Goal: Communication & Community: Participate in discussion

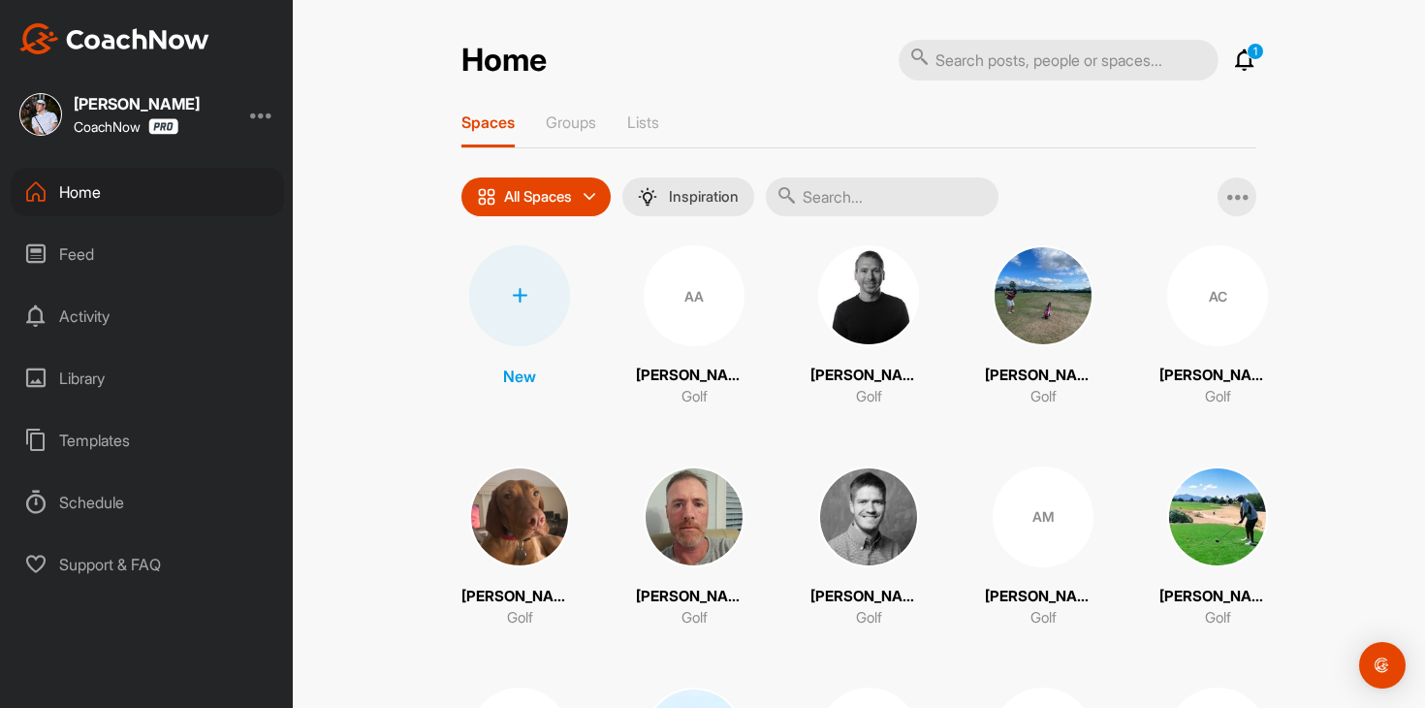
click at [1248, 62] on icon at bounding box center [1244, 59] width 23 height 23
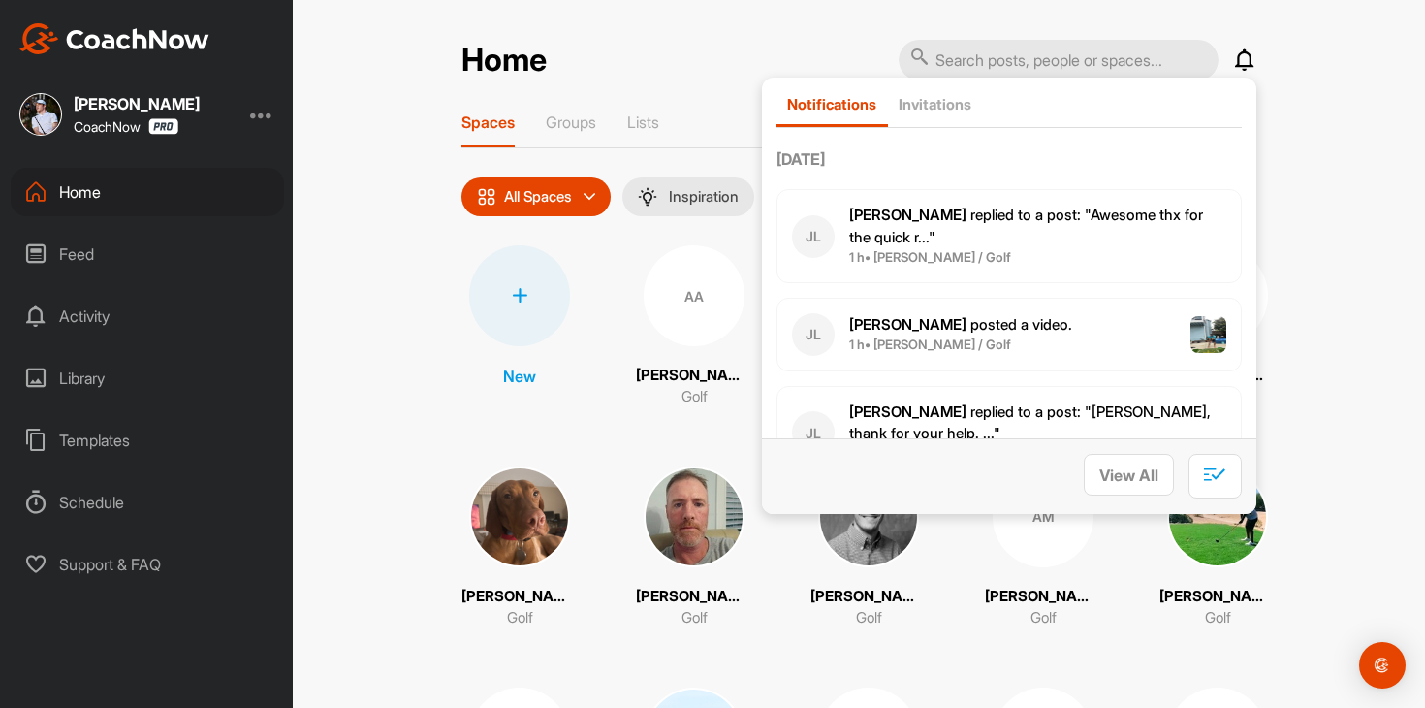
click at [1021, 239] on p "James L. replied to a post : "Awesome thx for the quick r..."" at bounding box center [1037, 227] width 377 height 44
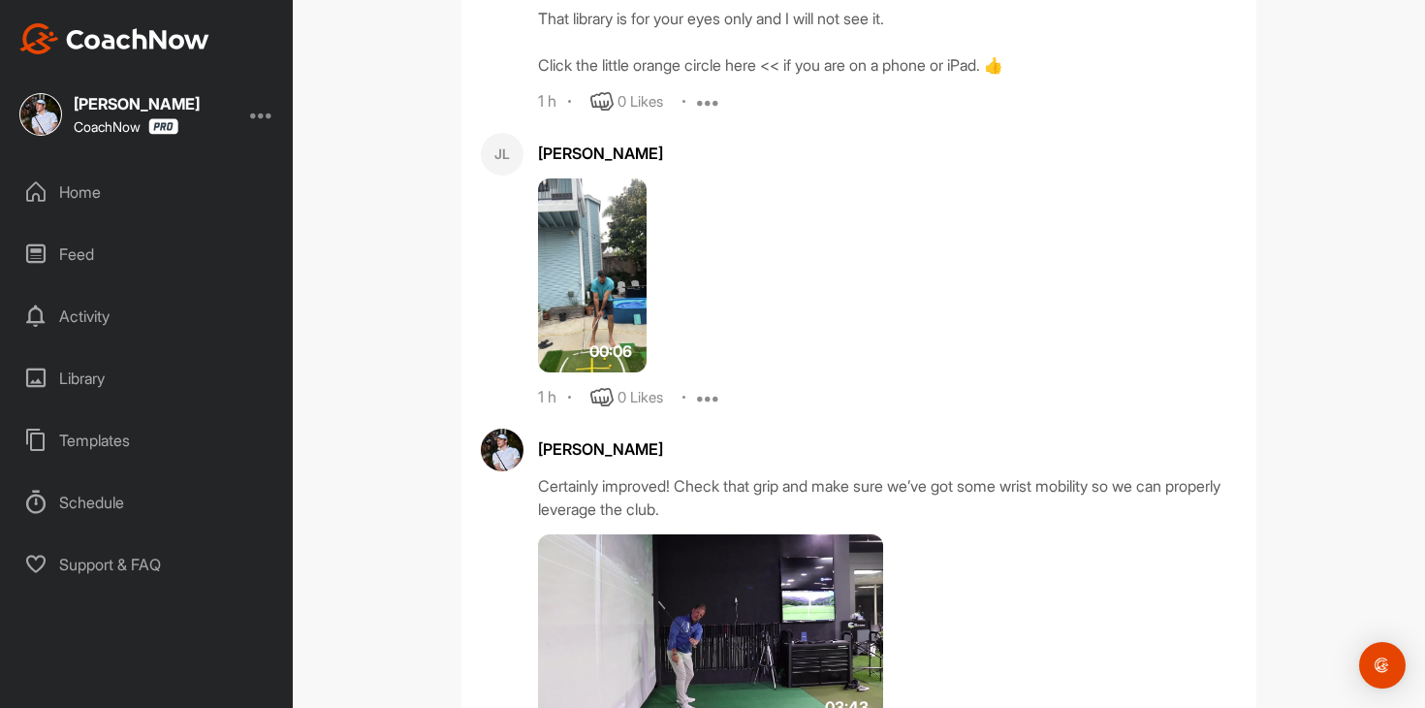
scroll to position [3270, 0]
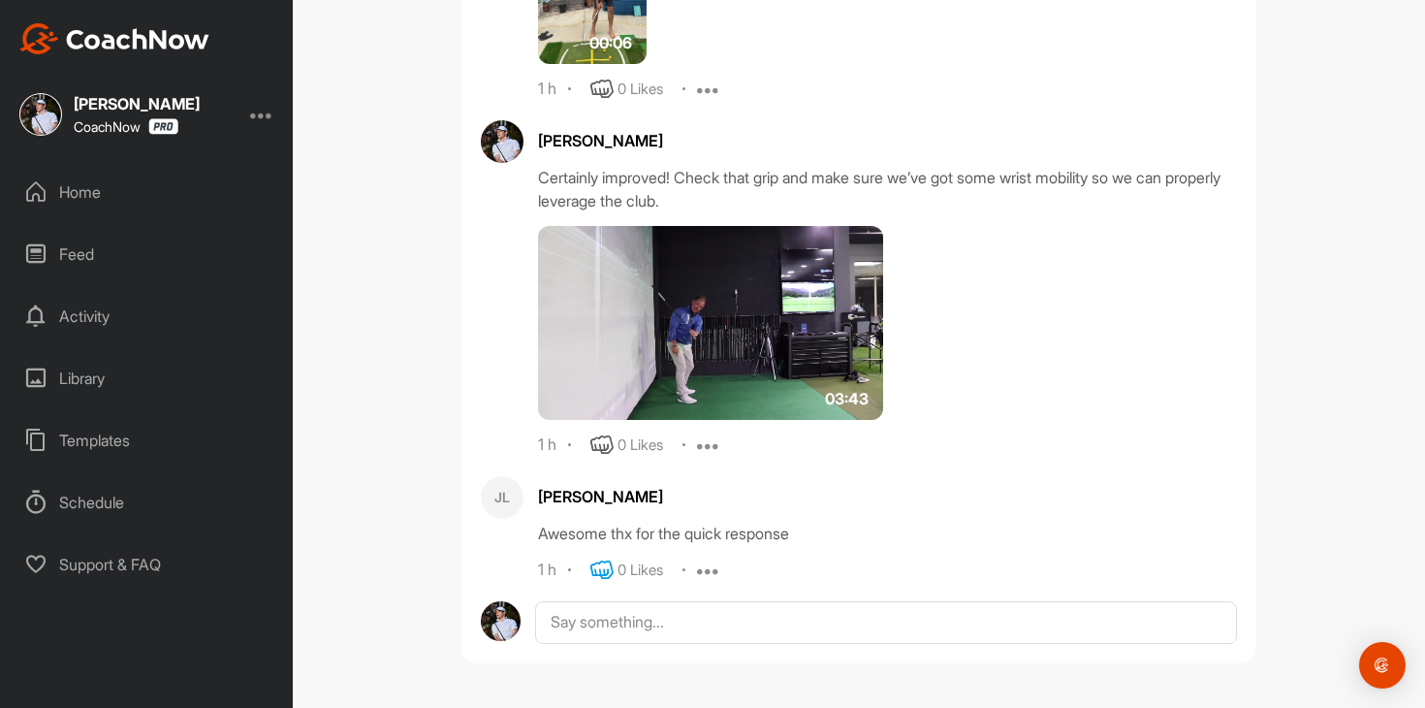
click at [613, 577] on icon at bounding box center [601, 569] width 23 height 23
click at [179, 199] on div "Home" at bounding box center [147, 192] width 273 height 48
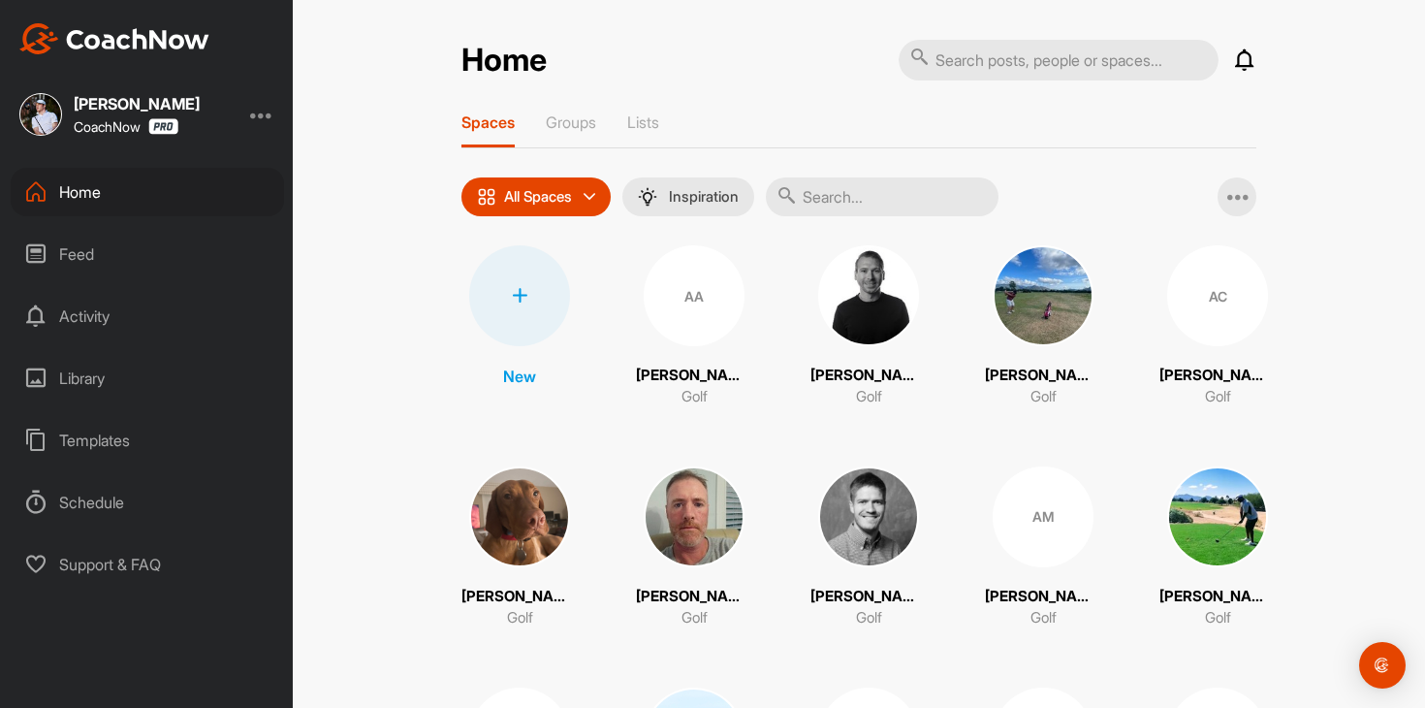
click at [1248, 67] on icon at bounding box center [1244, 59] width 23 height 23
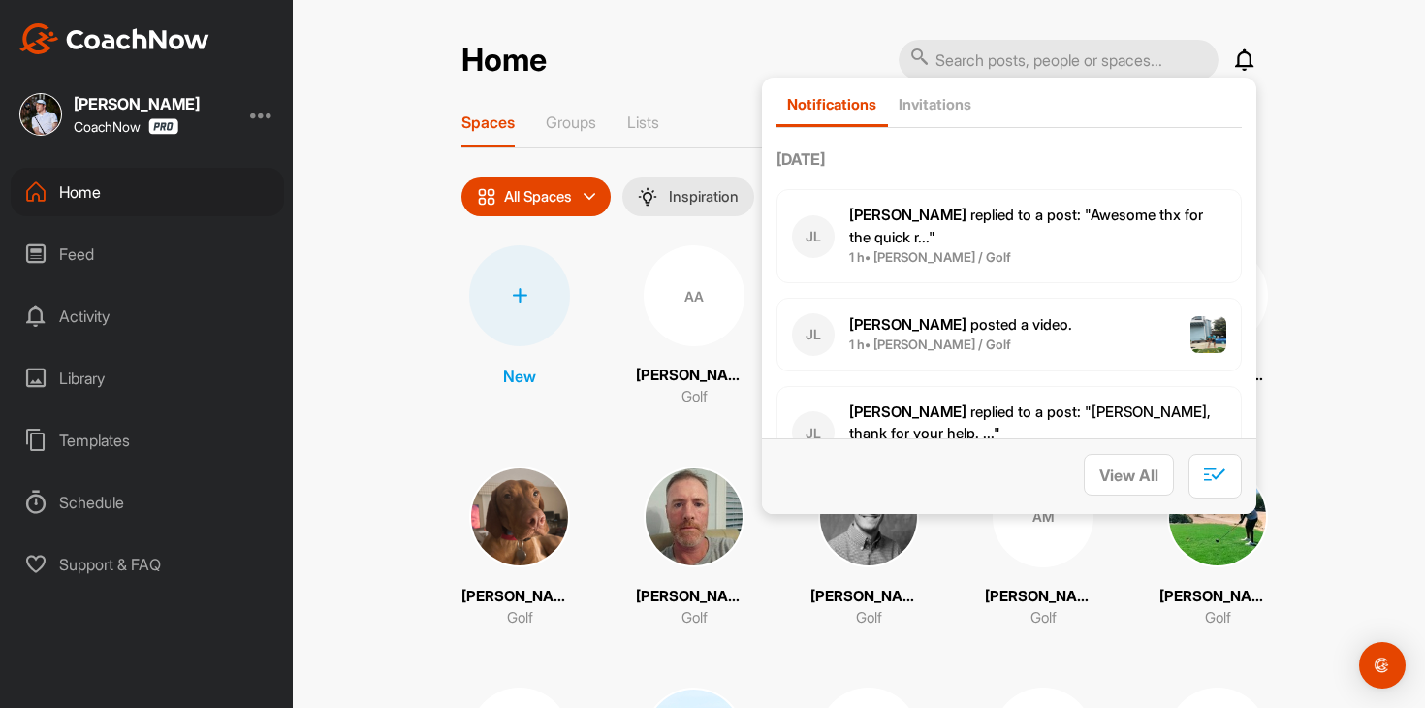
click at [1248, 67] on icon at bounding box center [1244, 59] width 23 height 23
